Goal: Information Seeking & Learning: Learn about a topic

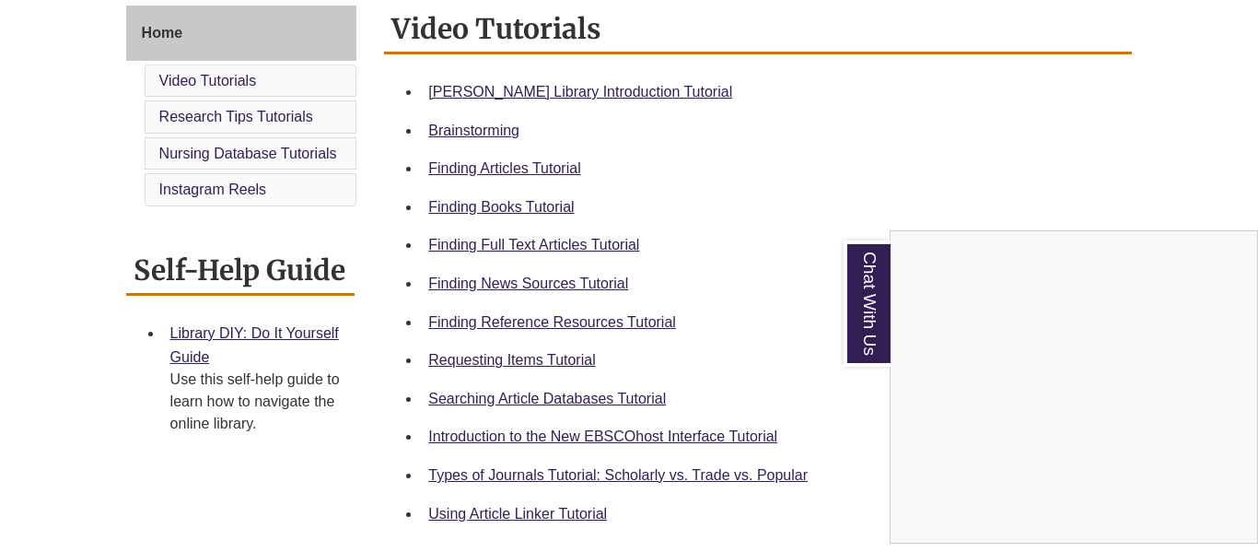
scroll to position [519, 0]
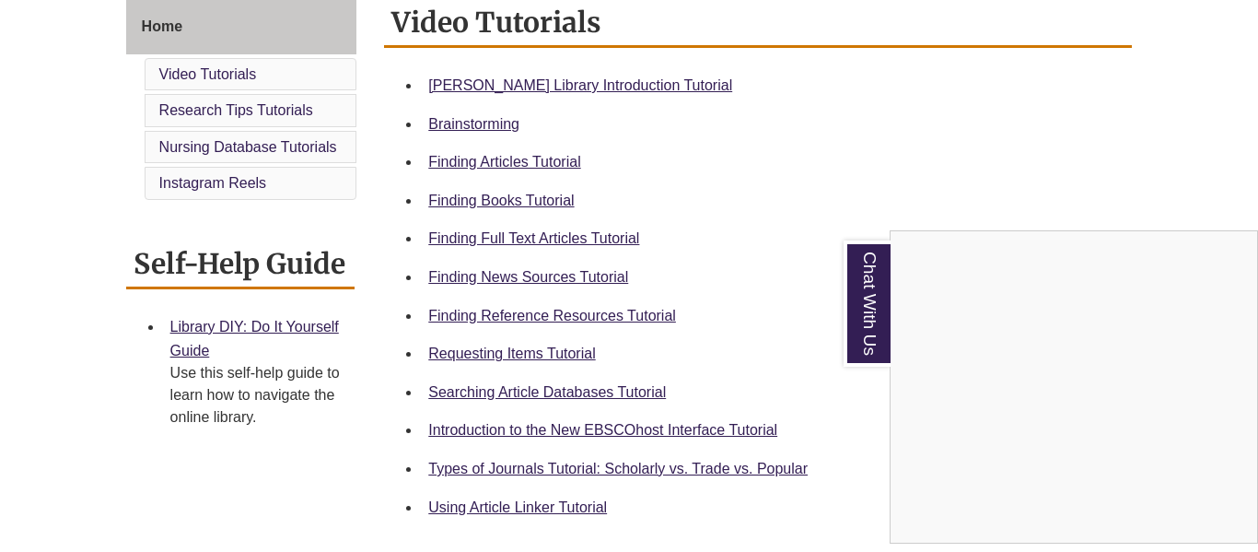
click at [617, 314] on div "Chat With Us" at bounding box center [629, 276] width 1258 height 552
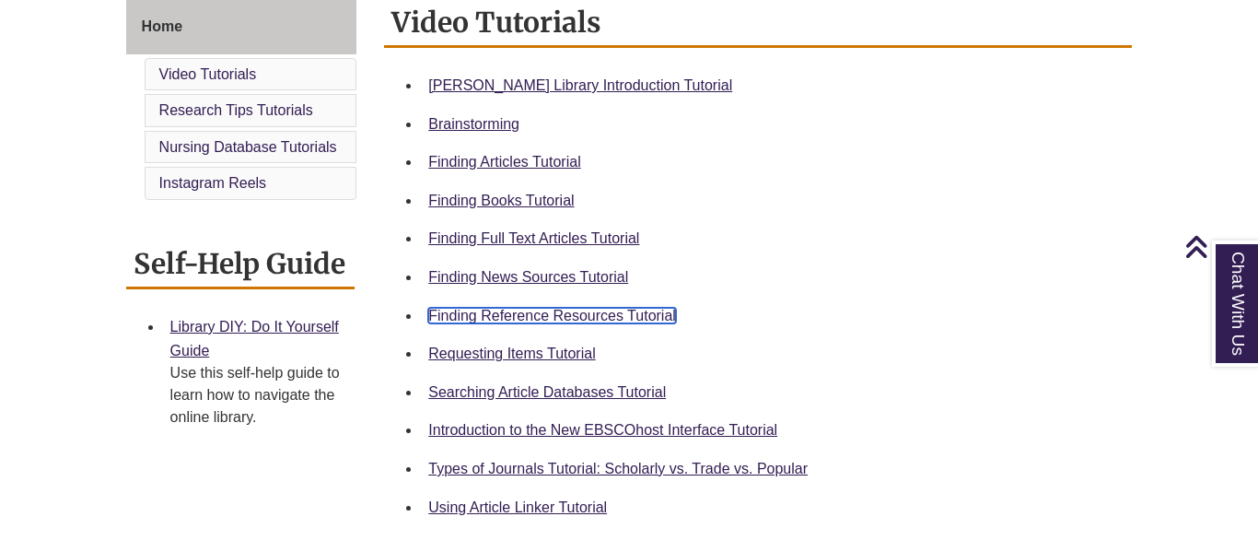
click at [635, 315] on link "Finding Reference Resources Tutorial" at bounding box center [552, 316] width 248 height 16
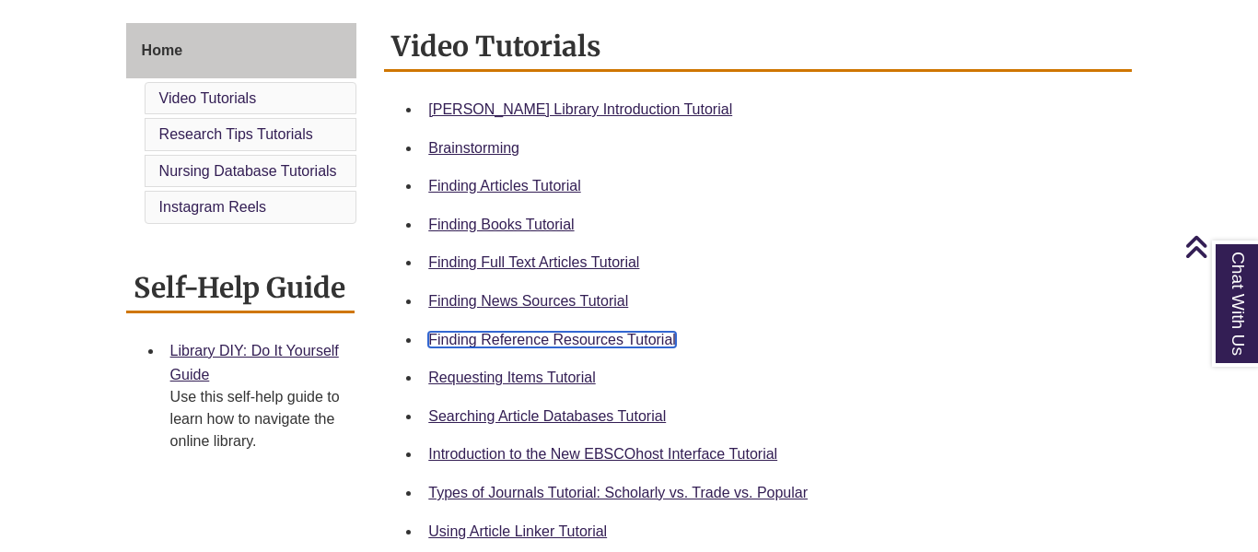
scroll to position [489, 0]
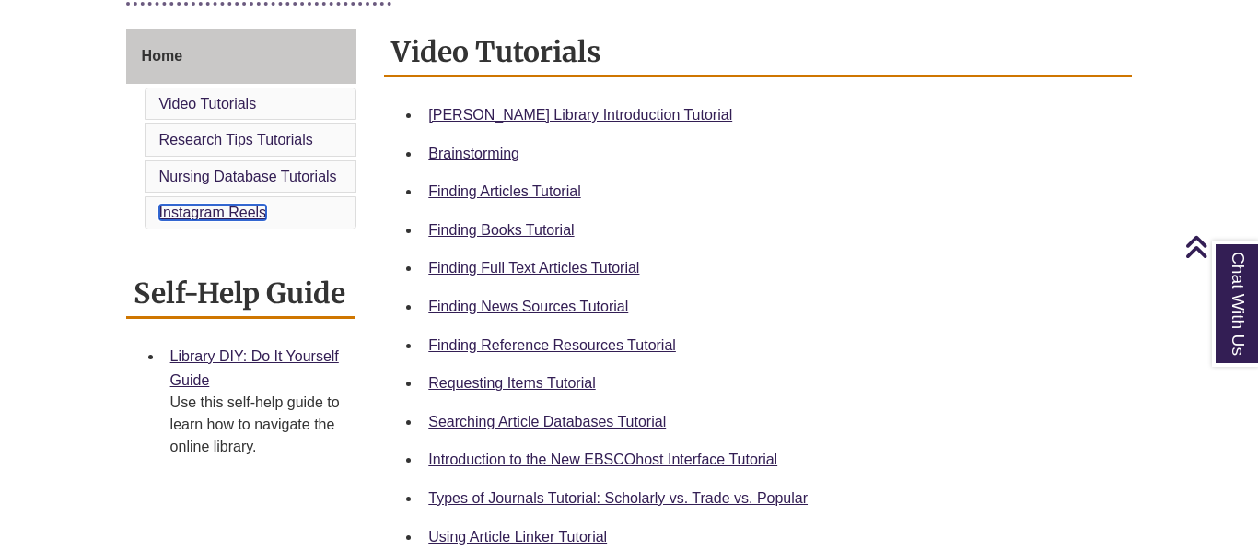
click at [240, 210] on link "Instagram Reels" at bounding box center [213, 213] width 108 height 16
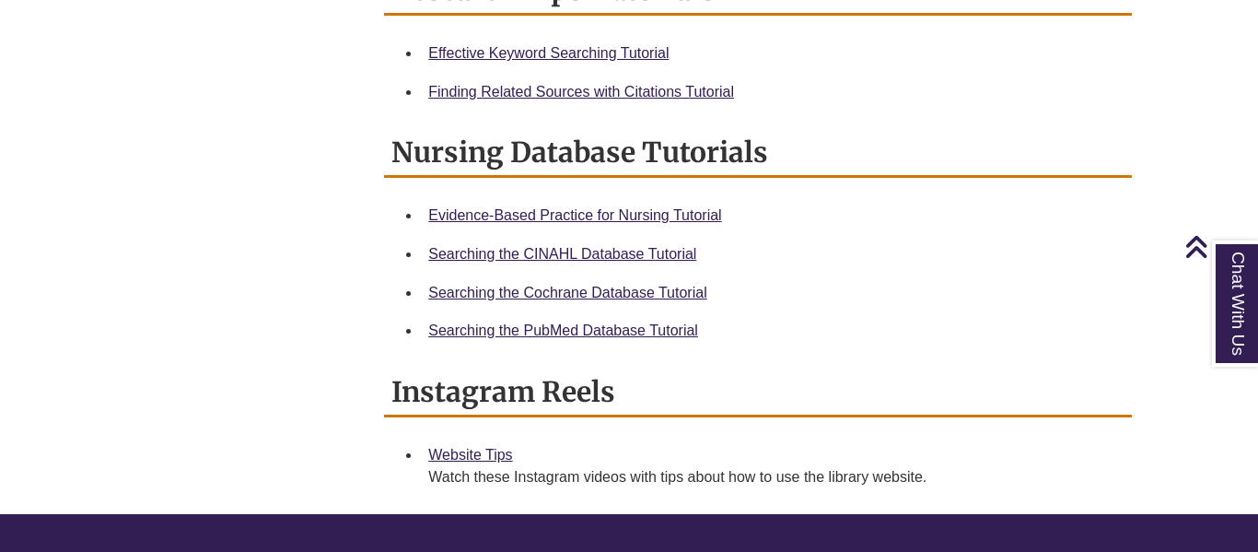
scroll to position [1094, 0]
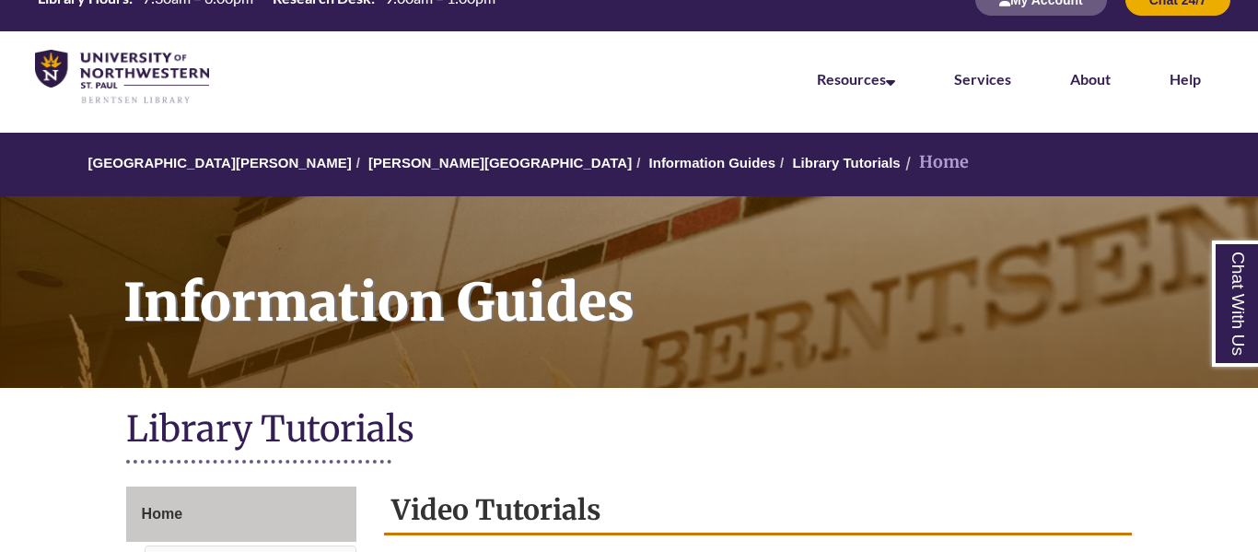
scroll to position [0, 0]
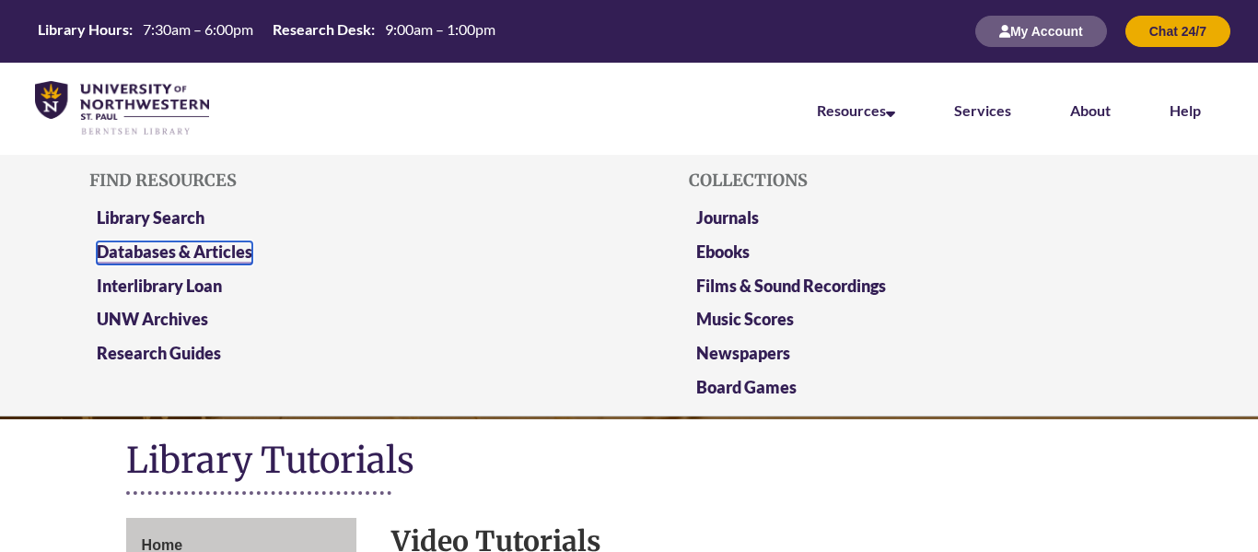
click at [204, 254] on link "Databases & Articles" at bounding box center [175, 252] width 156 height 23
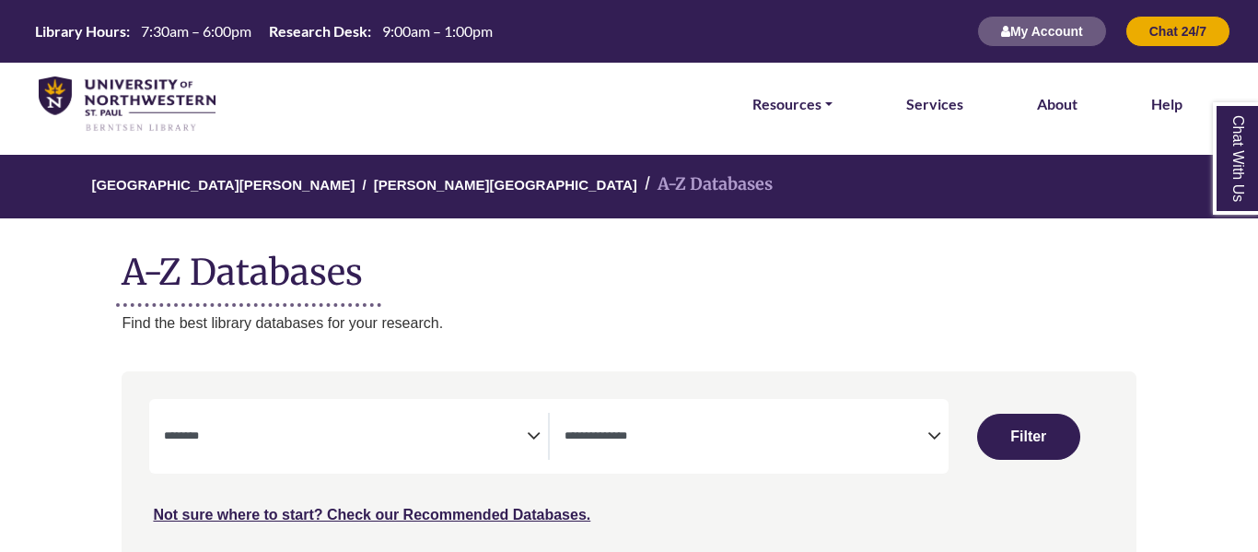
select select "Database Subject Filter"
select select "Database Types Filter"
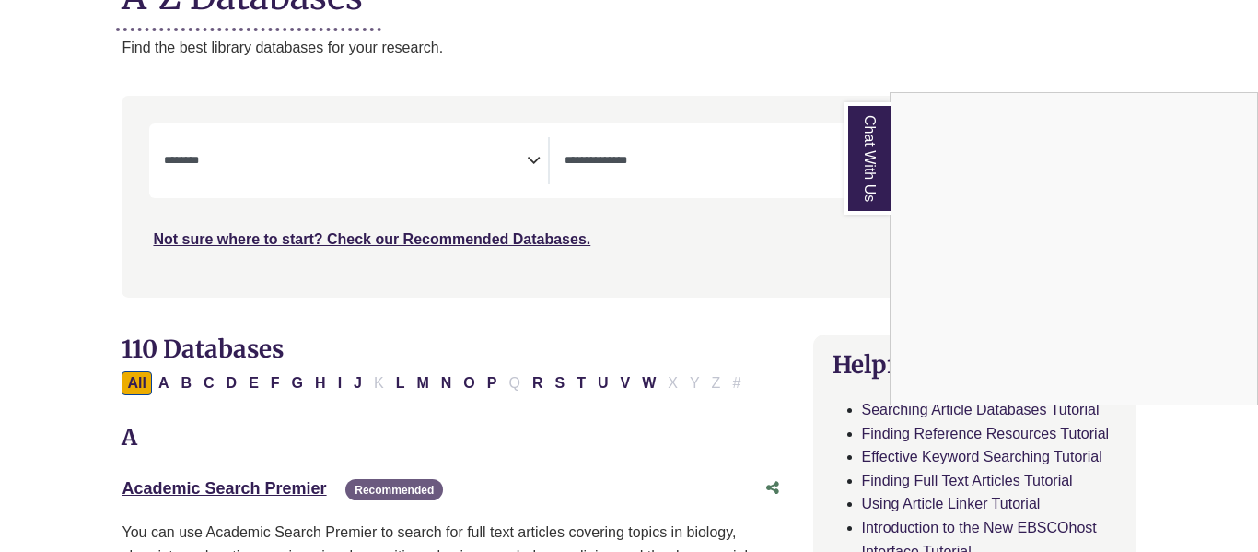
scroll to position [281, 0]
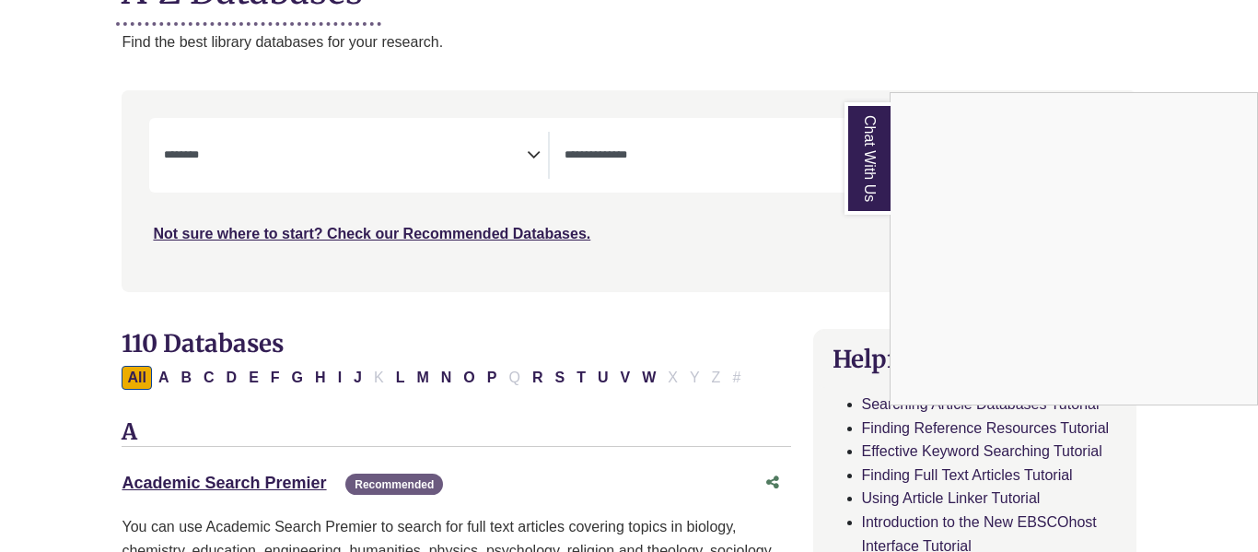
click at [205, 377] on div "Chat With Us" at bounding box center [629, 276] width 1258 height 552
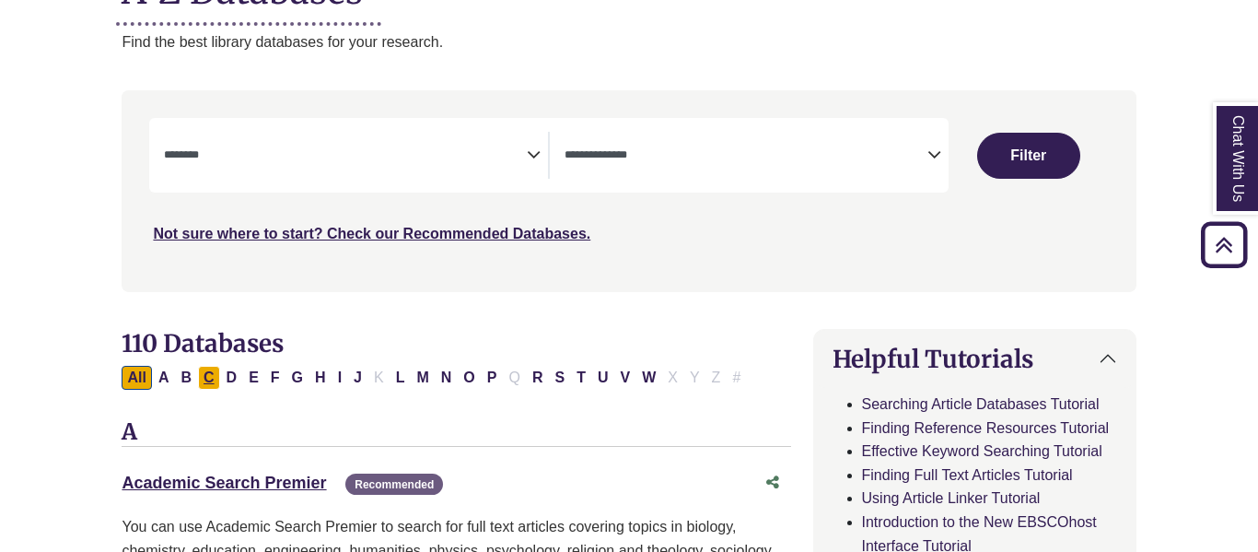
click at [210, 373] on button "C" at bounding box center [209, 378] width 22 height 24
select select "Database Subject Filter"
select select "Database Types Filter"
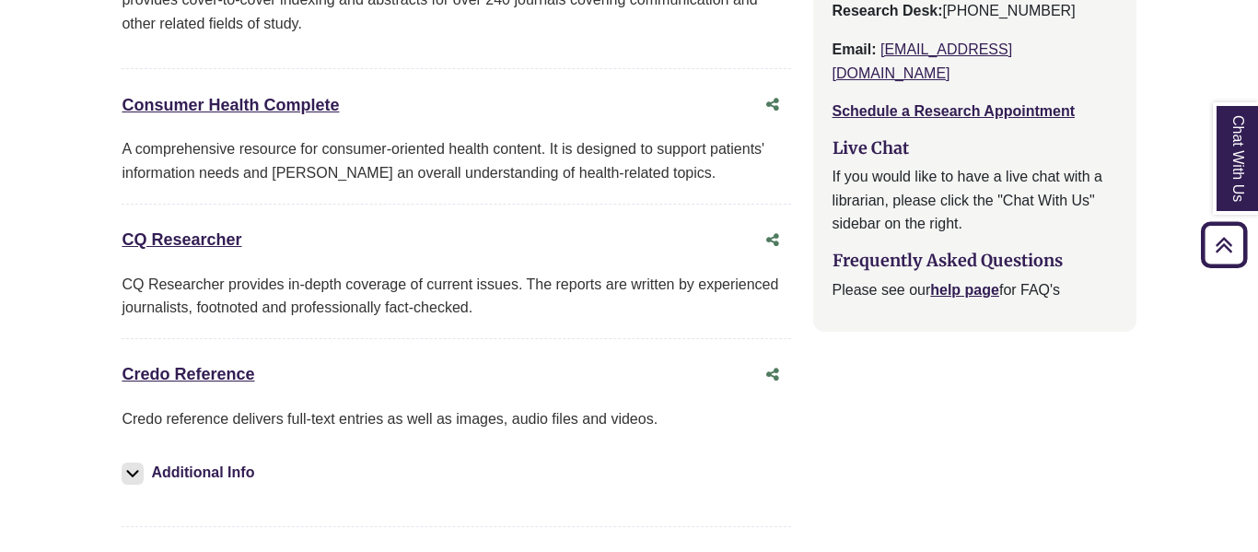
scroll to position [2138, 0]
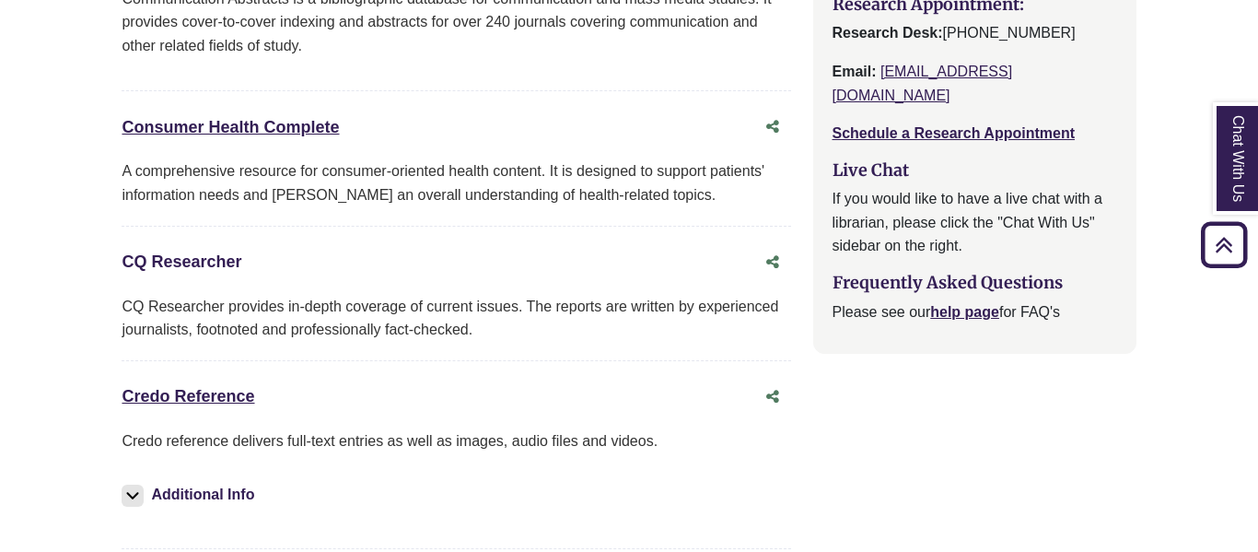
click at [184, 261] on link "CQ Researcher This link opens in a new window" at bounding box center [182, 261] width 120 height 18
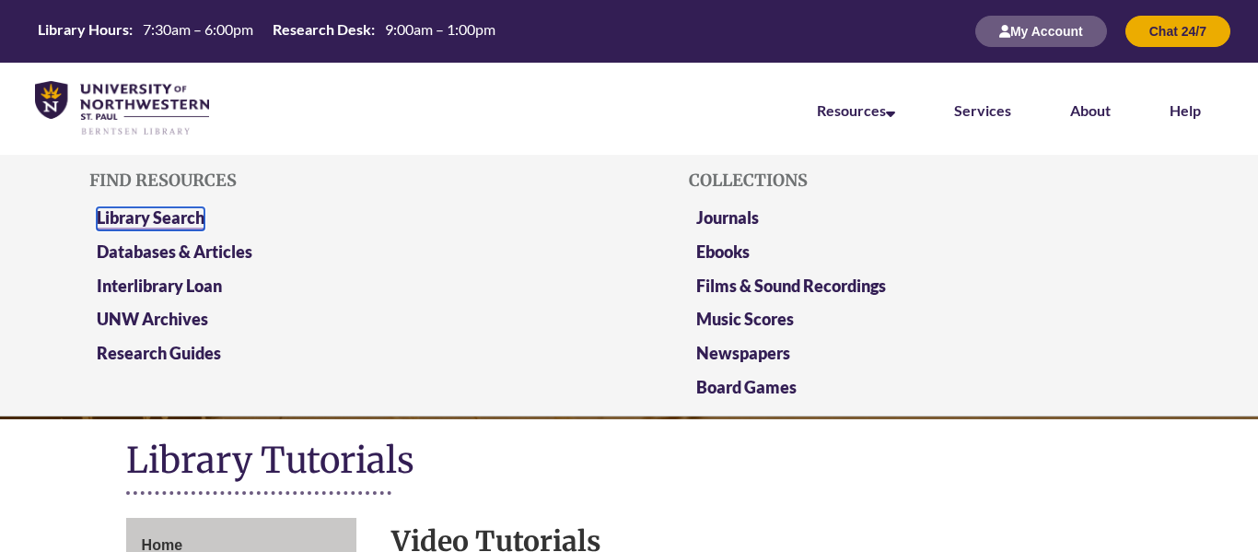
click at [177, 217] on link "Library Search" at bounding box center [151, 218] width 108 height 23
